Goal: Task Accomplishment & Management: Use online tool/utility

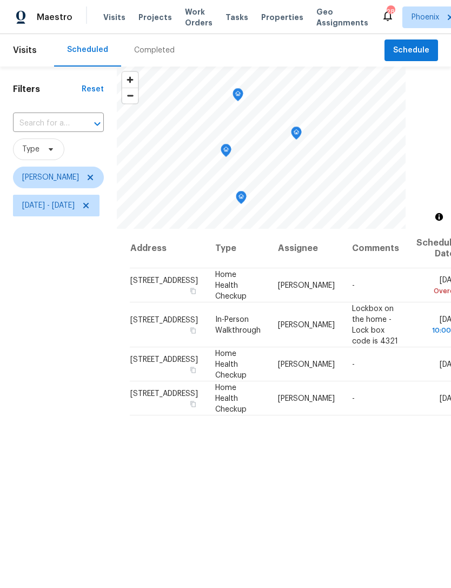
click at [231, 149] on icon "Map marker" at bounding box center [226, 150] width 10 height 12
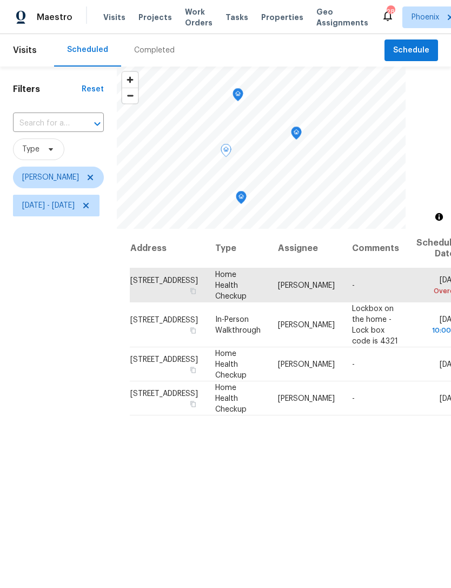
click at [0, 0] on icon at bounding box center [0, 0] width 0 height 0
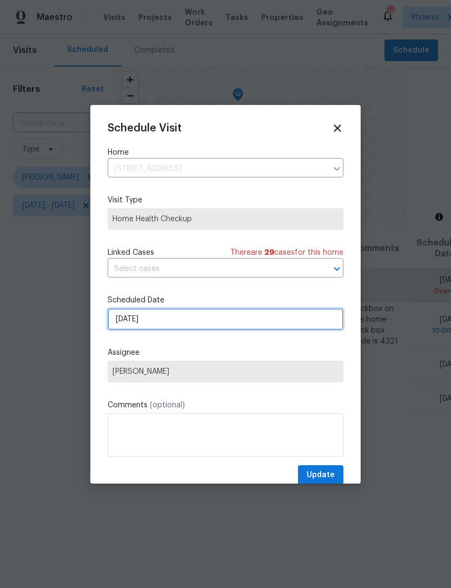
click at [208, 326] on input "9/15/2025" at bounding box center [226, 319] width 236 height 22
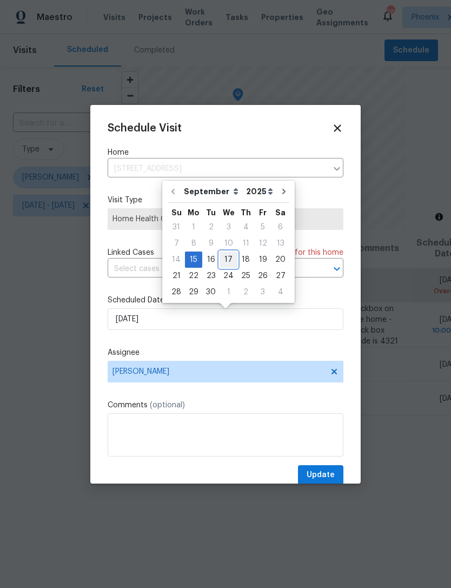
click at [228, 259] on div "17" at bounding box center [229, 259] width 18 height 15
type input "9/17/2025"
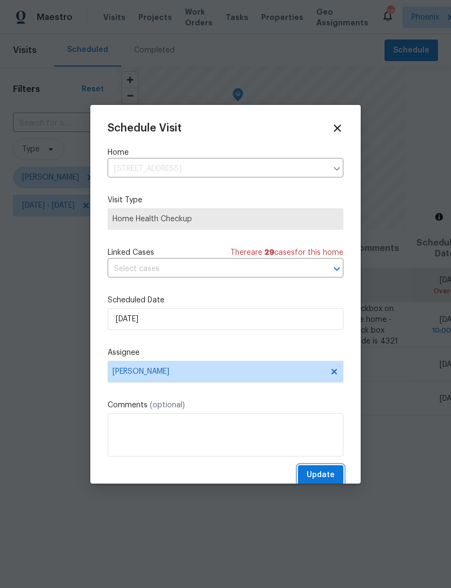
click at [329, 477] on span "Update" at bounding box center [321, 475] width 28 height 14
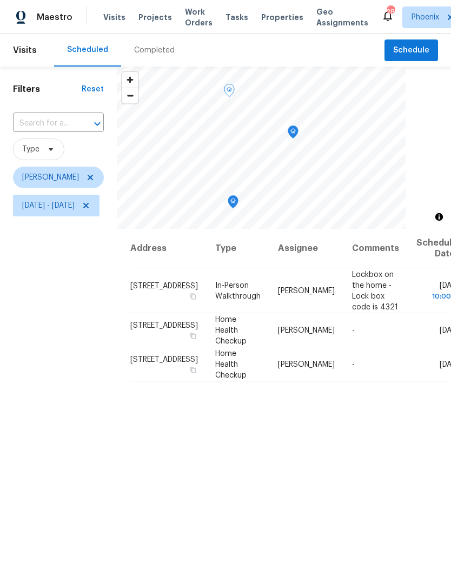
click at [0, 0] on icon at bounding box center [0, 0] width 0 height 0
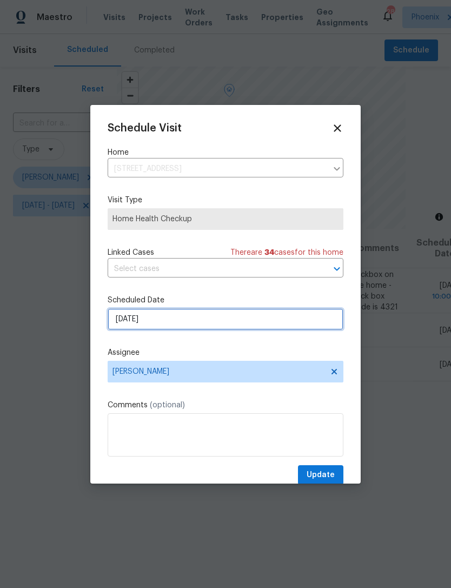
click at [214, 330] on input "9/16/2025" at bounding box center [226, 319] width 236 height 22
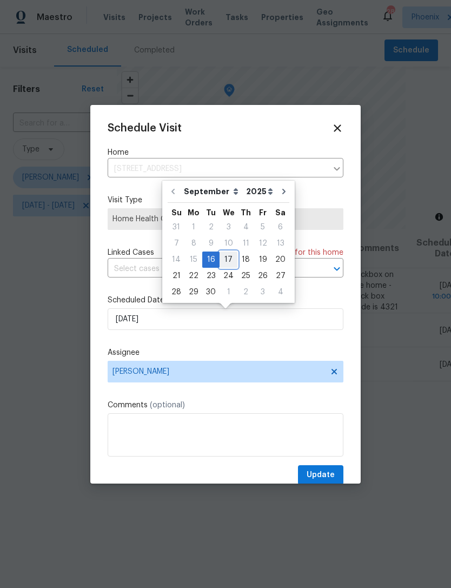
click at [225, 261] on div "17" at bounding box center [229, 259] width 18 height 15
type input "9/17/2025"
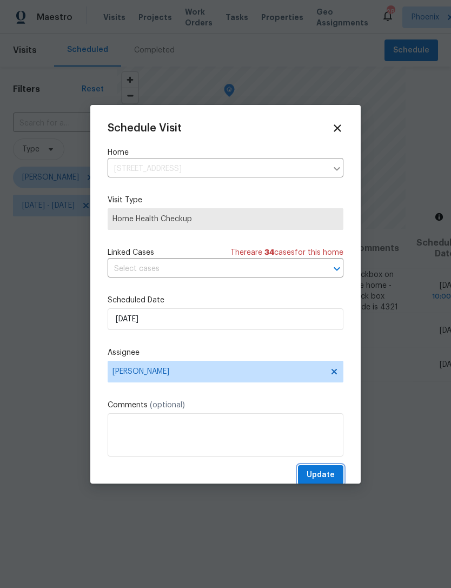
click at [329, 482] on span "Update" at bounding box center [321, 475] width 28 height 14
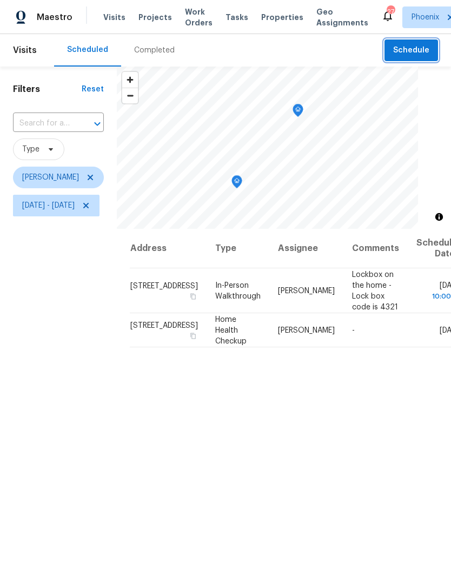
click at [413, 58] on button "Schedule" at bounding box center [412, 50] width 54 height 22
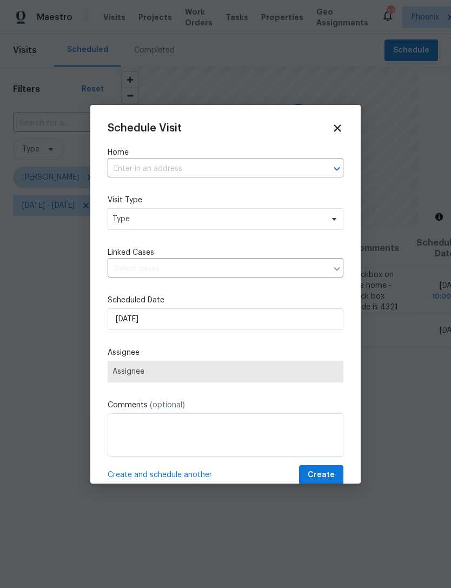
click at [258, 162] on input "text" at bounding box center [211, 169] width 206 height 17
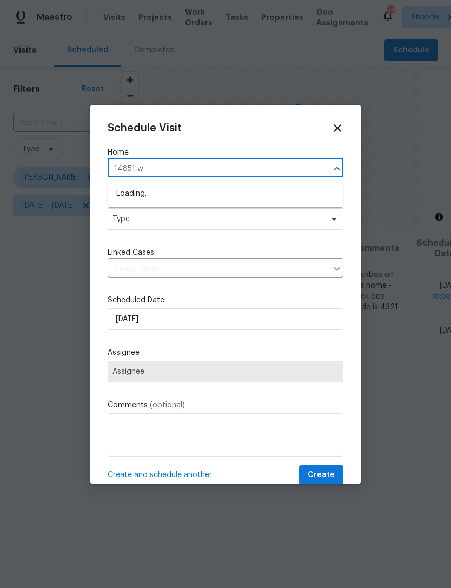
type input "14851 w"
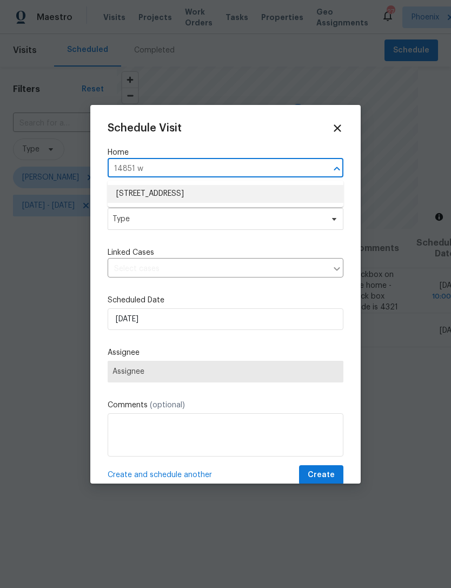
click at [245, 194] on li "14851 W Larkspur Dr, Surprise, AZ 85379" at bounding box center [226, 194] width 236 height 18
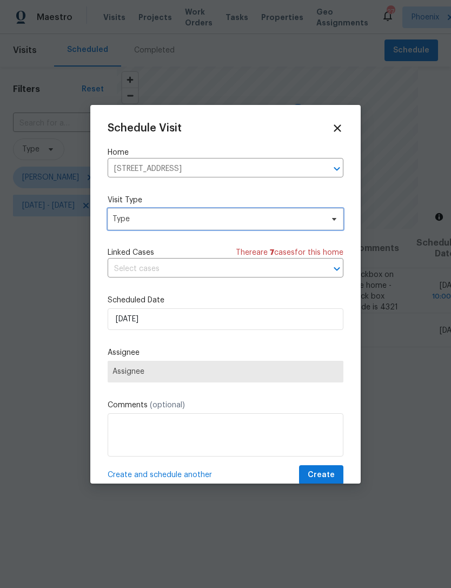
click at [236, 218] on span "Type" at bounding box center [218, 219] width 210 height 11
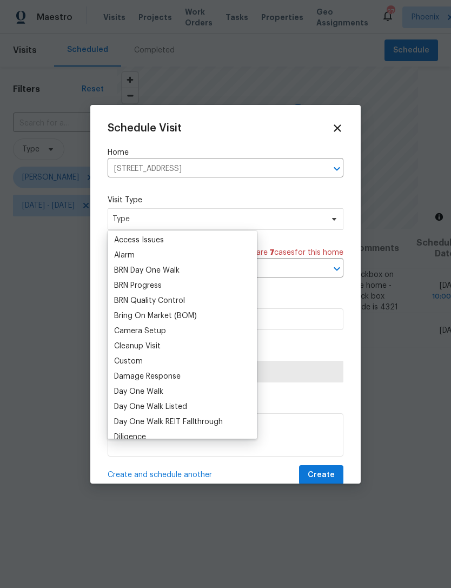
scroll to position [65, 0]
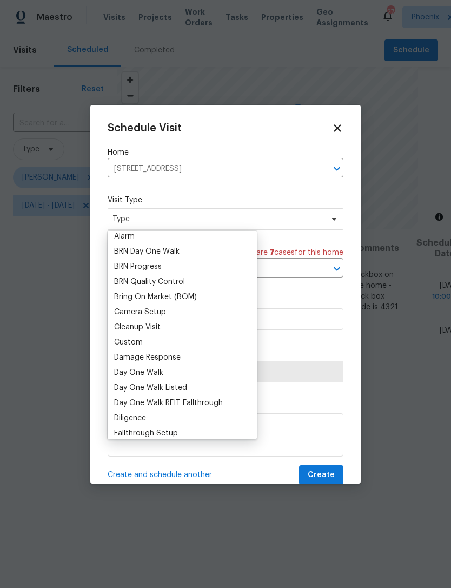
click at [135, 345] on div "Custom" at bounding box center [128, 342] width 29 height 11
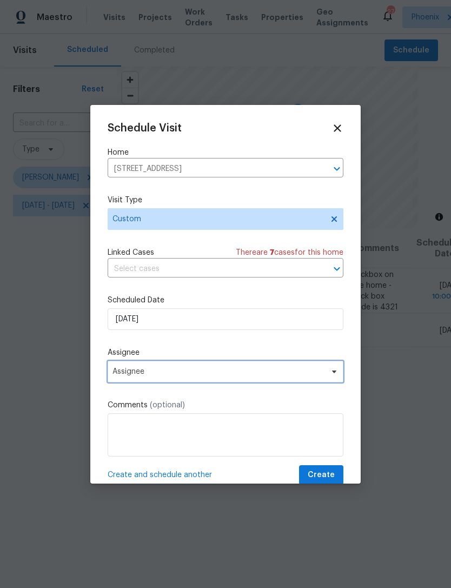
click at [211, 375] on span "Assignee" at bounding box center [219, 371] width 212 height 9
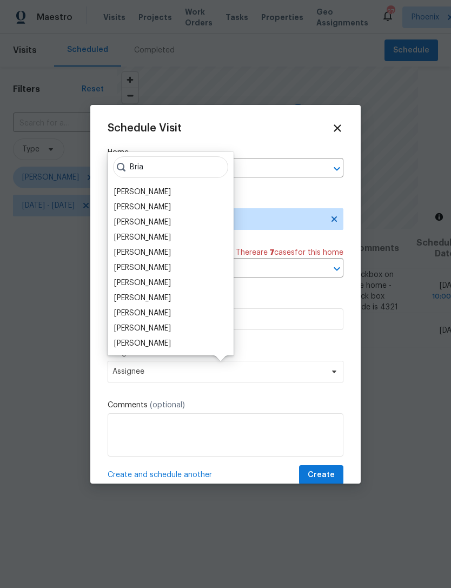
type input "Bria"
click at [149, 234] on div "[PERSON_NAME]" at bounding box center [142, 237] width 57 height 11
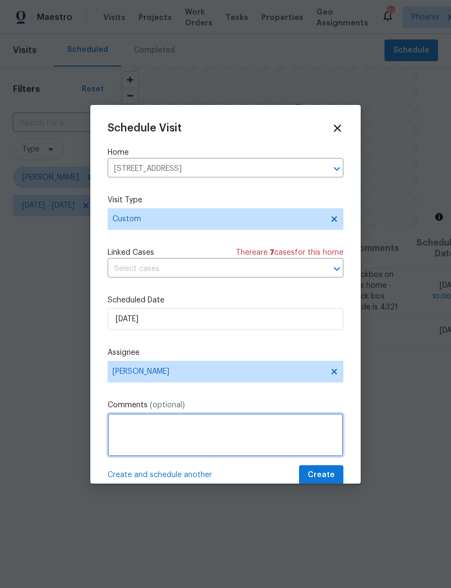
click at [248, 423] on textarea at bounding box center [226, 434] width 236 height 43
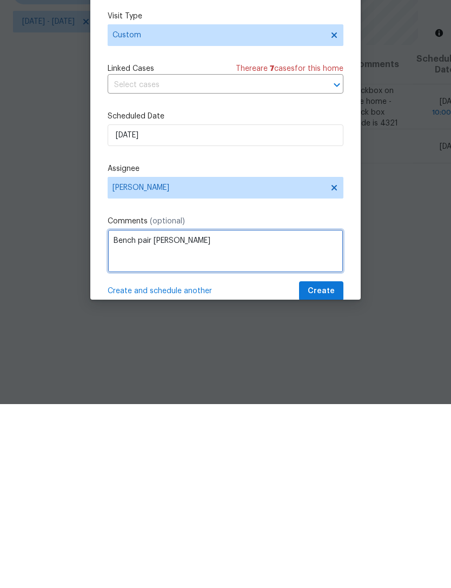
type textarea "Bench pair knox"
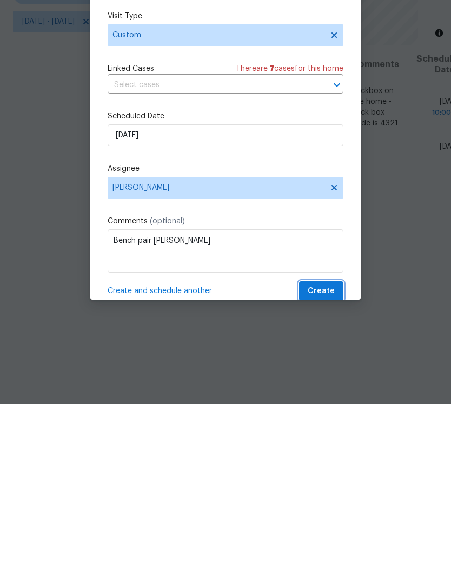
click at [328, 468] on span "Create" at bounding box center [321, 475] width 27 height 14
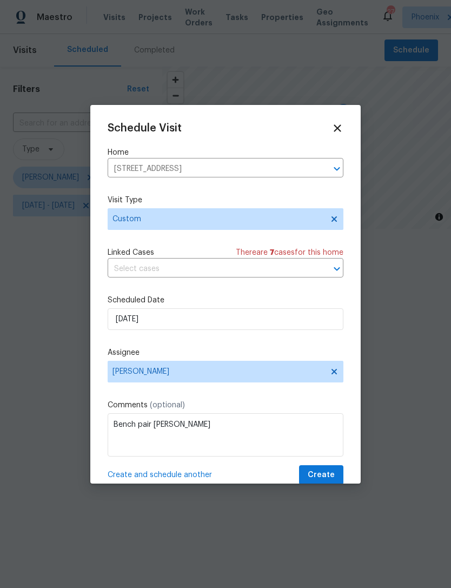
scroll to position [0, 0]
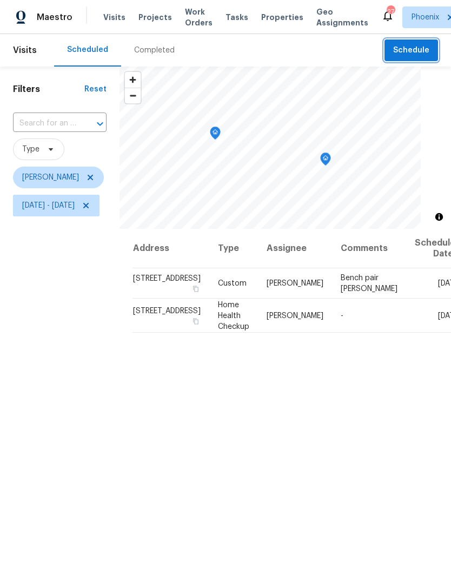
click at [417, 51] on span "Schedule" at bounding box center [411, 51] width 36 height 14
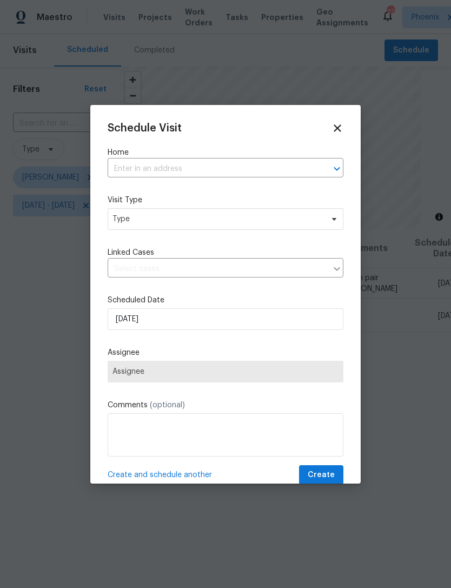
click at [256, 171] on input "text" at bounding box center [211, 169] width 206 height 17
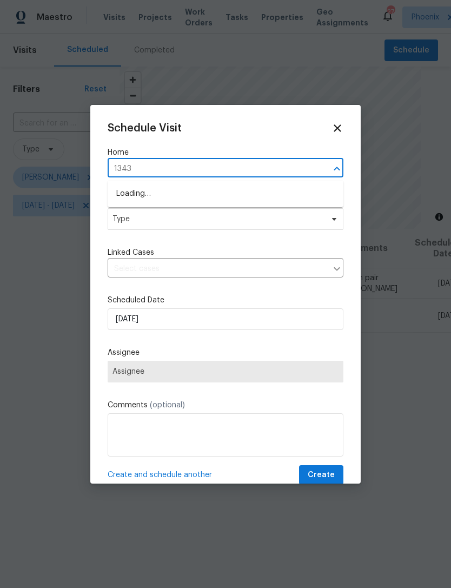
type input "13433"
click at [258, 208] on li "13433 N Emberwood Dr, Sun City, AZ 85351" at bounding box center [226, 212] width 236 height 18
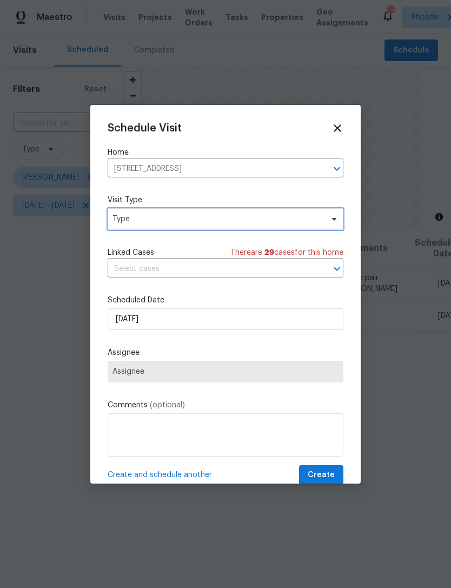
click at [216, 219] on span "Type" at bounding box center [218, 219] width 210 height 11
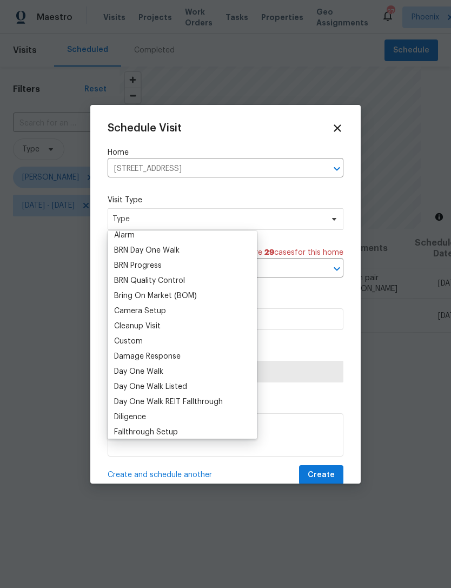
scroll to position [65, 0]
click at [133, 346] on div "Custom" at bounding box center [128, 342] width 29 height 11
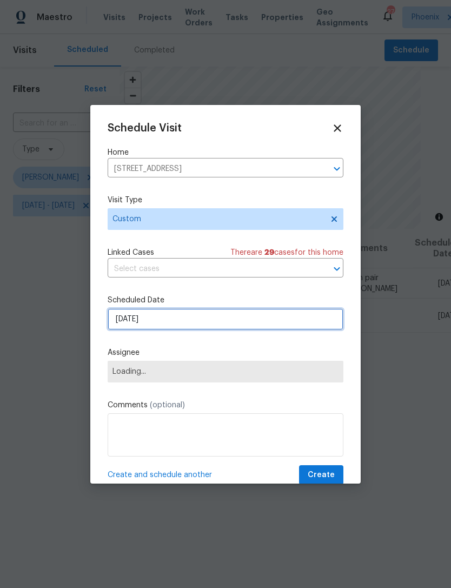
click at [195, 322] on input "9/16/2025" at bounding box center [226, 319] width 236 height 22
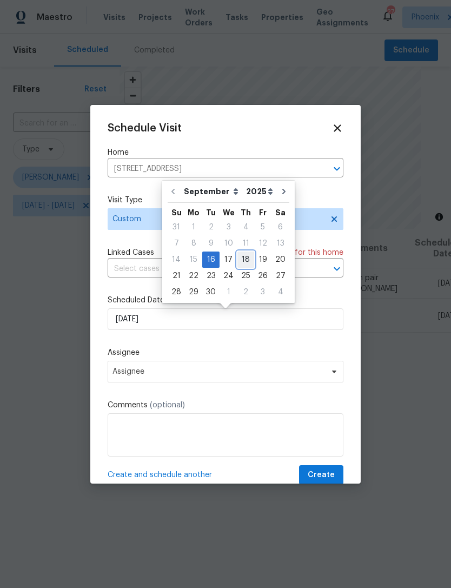
click at [245, 258] on div "18" at bounding box center [245, 259] width 17 height 15
type input "9/18/2025"
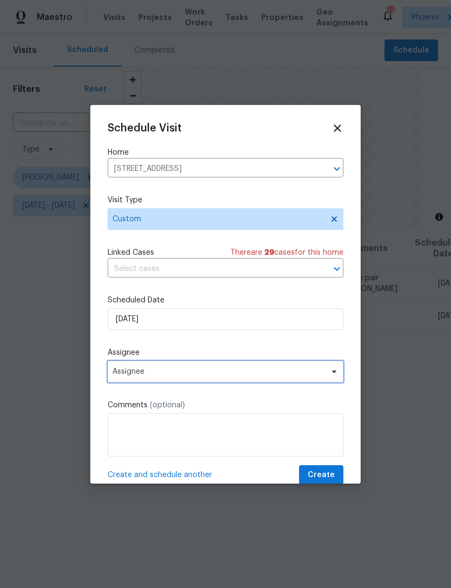
click at [225, 380] on span "Assignee" at bounding box center [226, 372] width 236 height 22
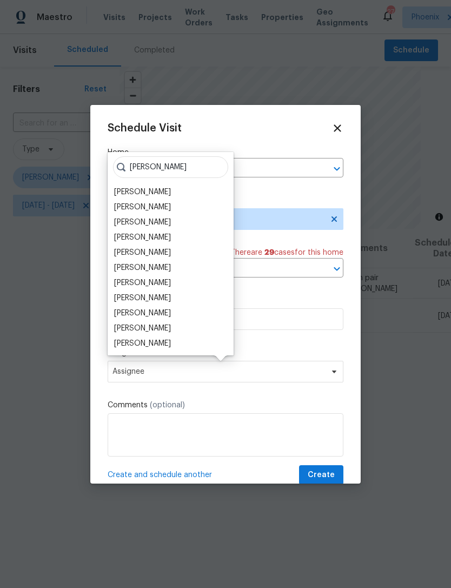
type input "Brian"
click at [150, 237] on div "[PERSON_NAME]" at bounding box center [142, 237] width 57 height 11
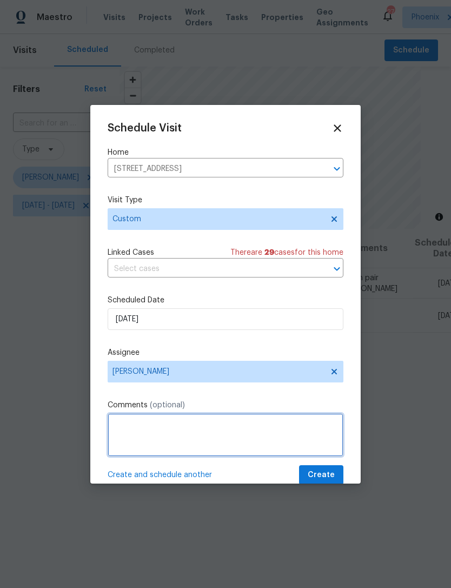
click at [276, 436] on textarea at bounding box center [226, 434] width 236 height 43
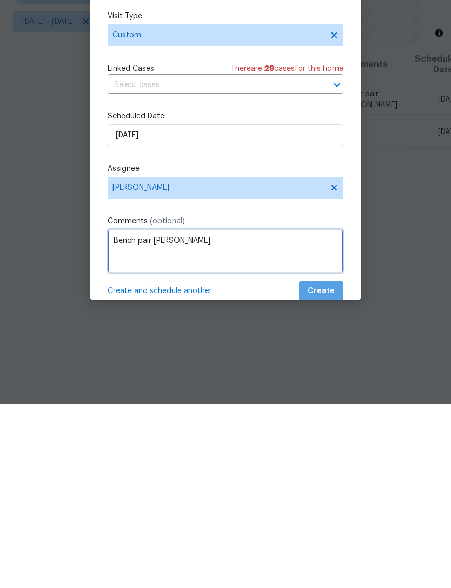
type textarea "Bench pair Knox"
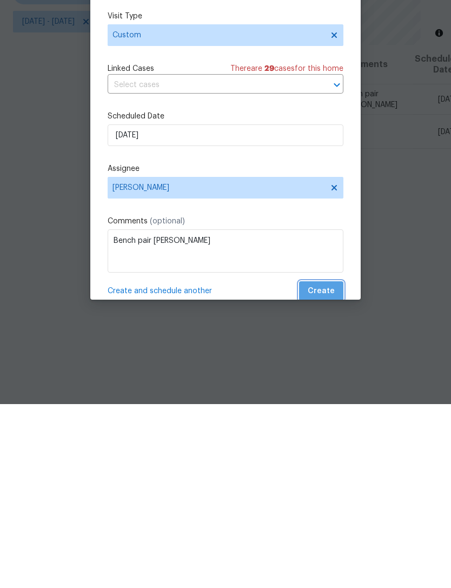
click at [325, 468] on span "Create" at bounding box center [321, 475] width 27 height 14
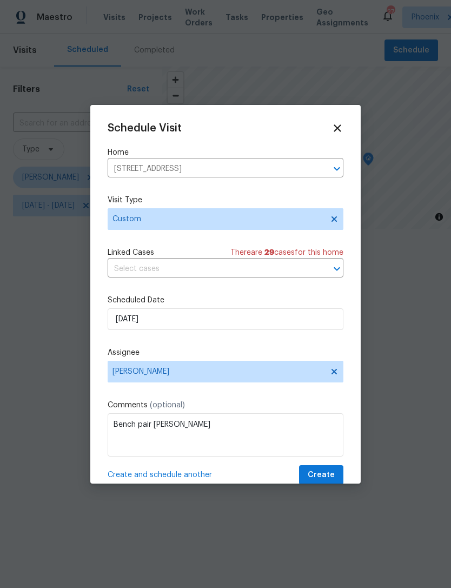
scroll to position [0, 0]
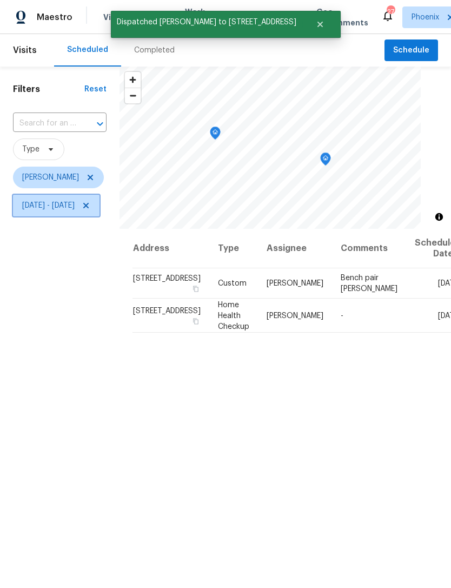
click at [89, 207] on icon at bounding box center [85, 205] width 5 height 5
